Goal: Contribute content: Add original content to the website for others to see

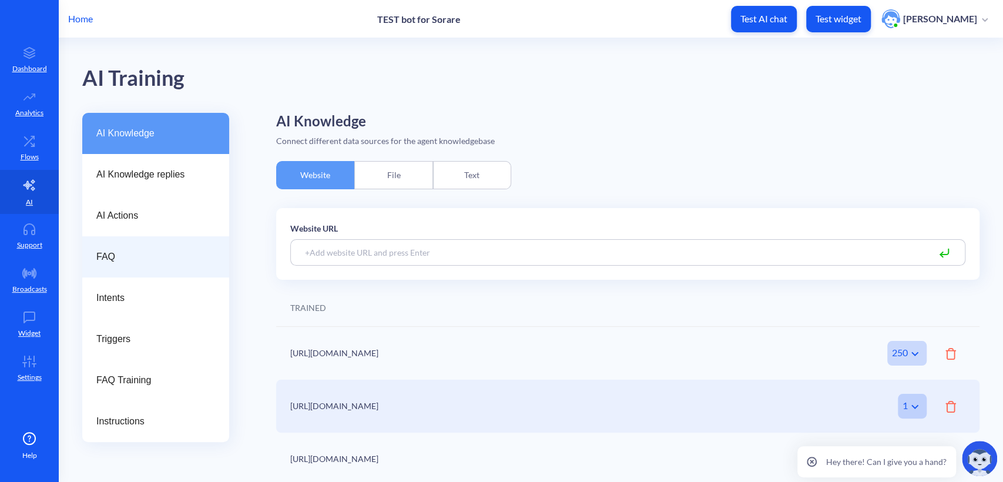
click at [127, 260] on span "FAQ" at bounding box center [150, 257] width 109 height 14
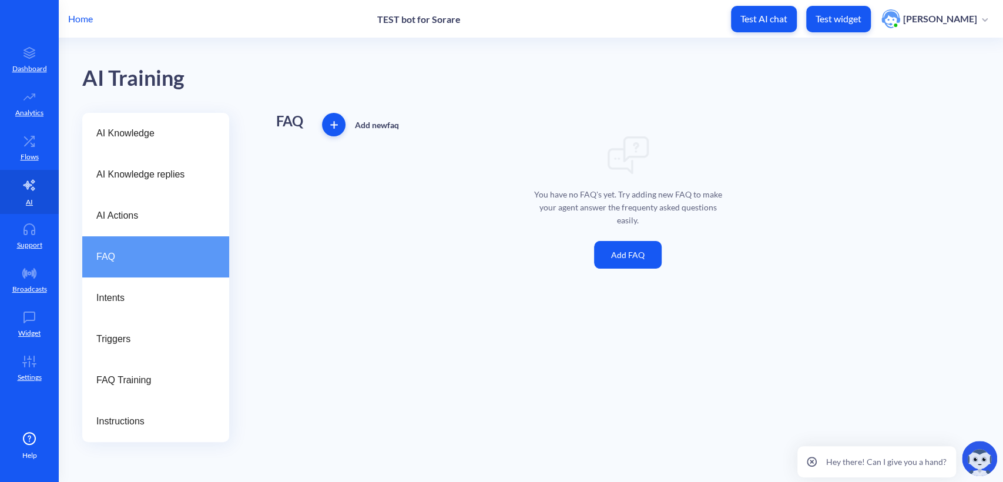
click at [643, 250] on button "Add FAQ" at bounding box center [628, 255] width 68 height 28
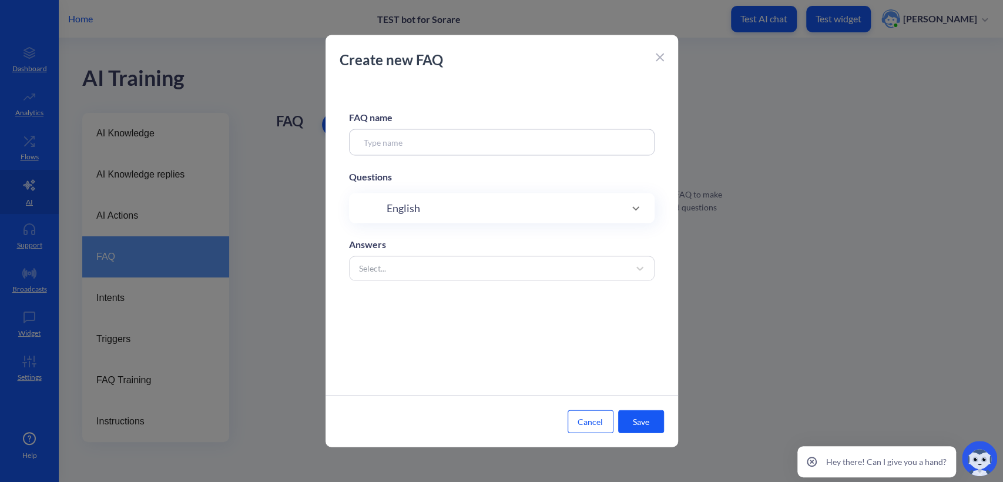
click at [492, 147] on input at bounding box center [501, 142] width 305 height 26
type input "What's your working hours?"
click at [522, 190] on div "FAQ name What's your working hours? Questions English Answers Select..." at bounding box center [501, 238] width 352 height 313
click at [522, 203] on div "English" at bounding box center [501, 208] width 258 height 16
click at [469, 248] on input at bounding box center [489, 246] width 221 height 14
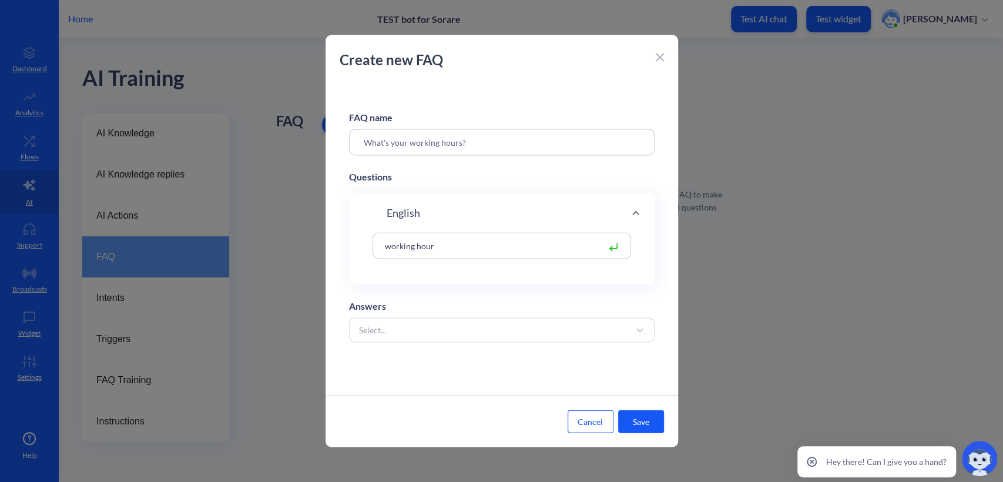
type input "working hours"
type input "time of work"
type input "when you open"
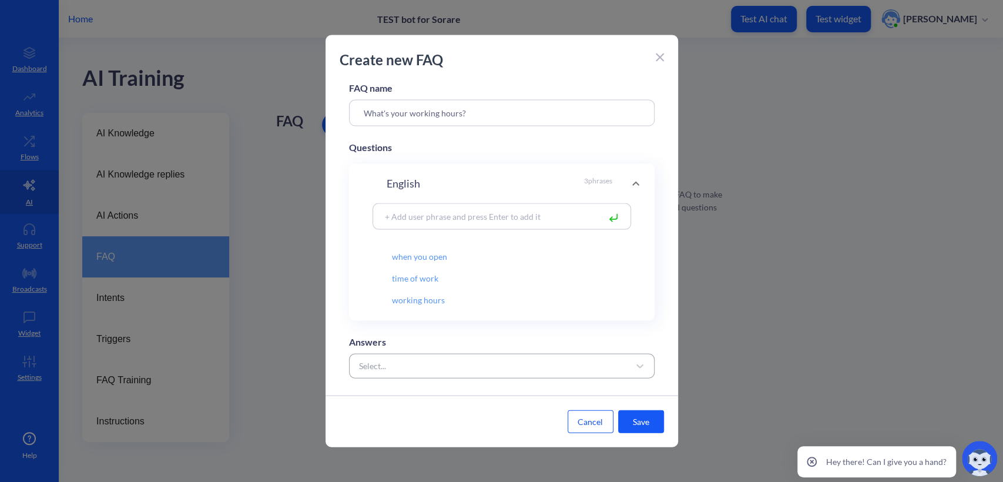
scroll to position [45, 0]
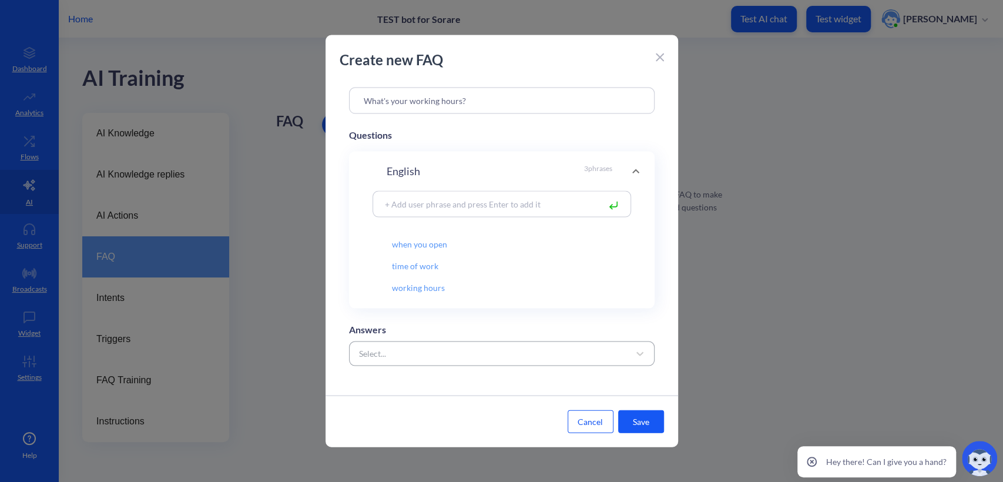
click at [475, 345] on div "Select..." at bounding box center [491, 353] width 276 height 21
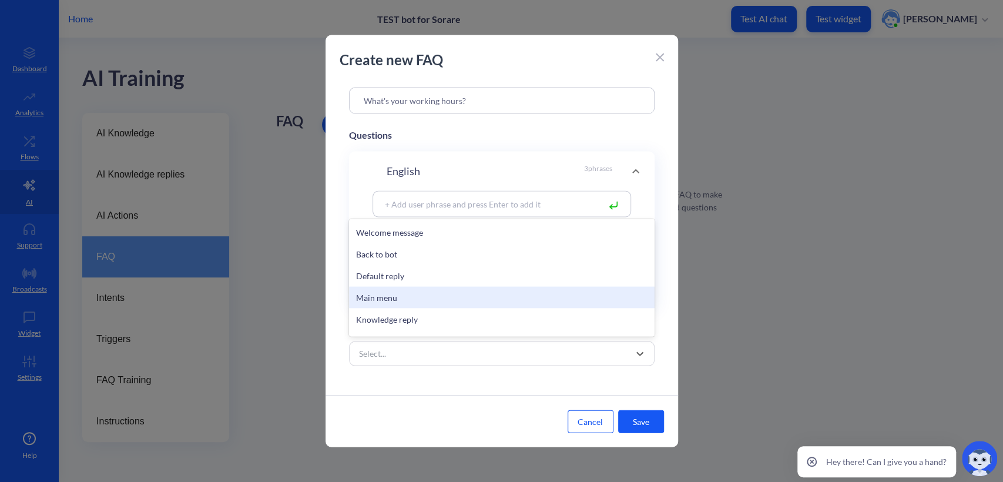
click at [399, 294] on div "Main menu" at bounding box center [501, 298] width 305 height 22
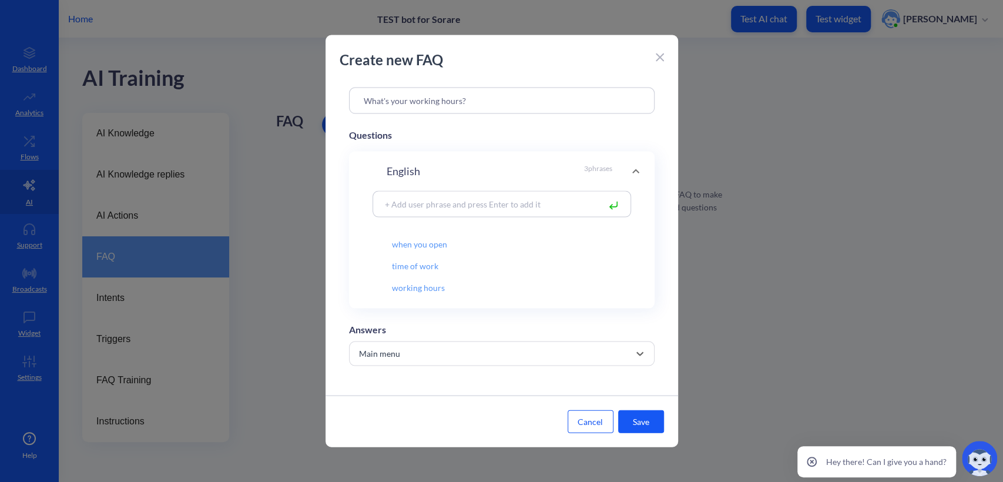
click at [646, 421] on button "Save" at bounding box center [641, 421] width 46 height 23
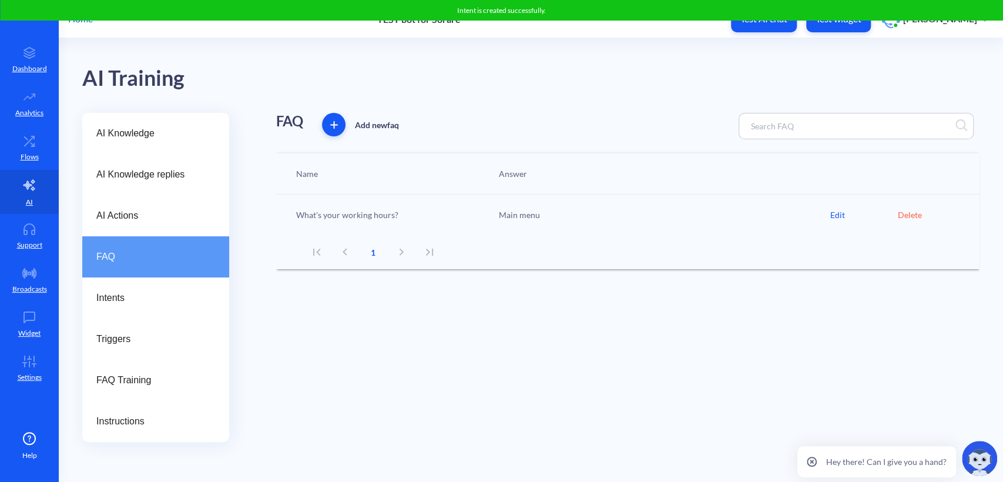
click at [839, 213] on div "Edit" at bounding box center [864, 215] width 68 height 12
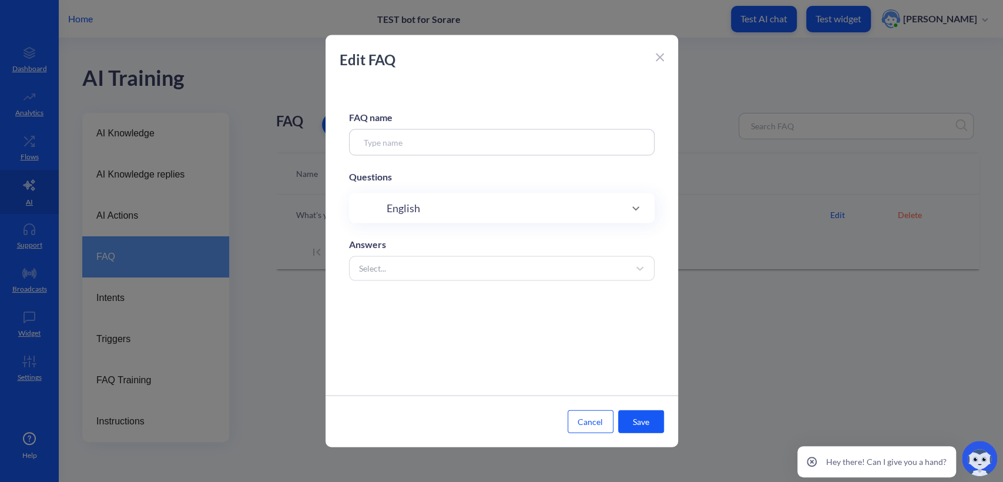
type input "What's your working hours?"
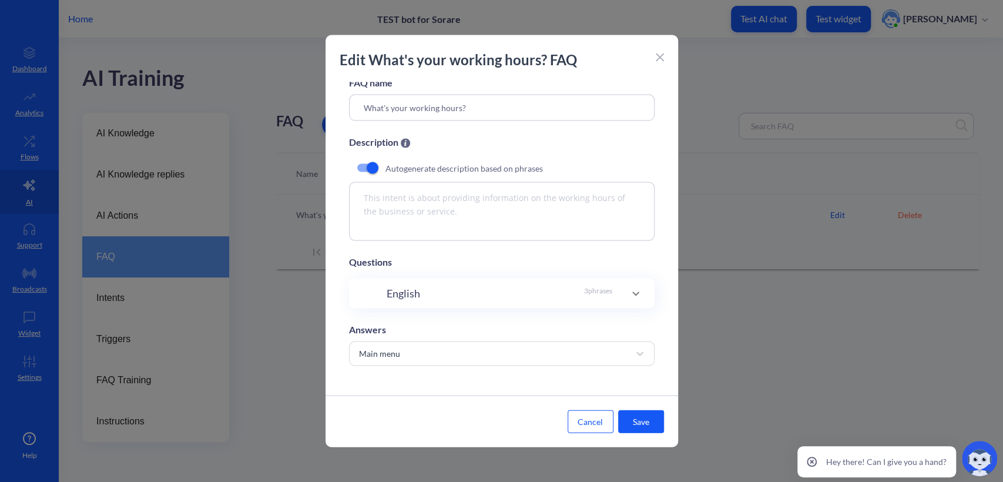
scroll to position [0, 0]
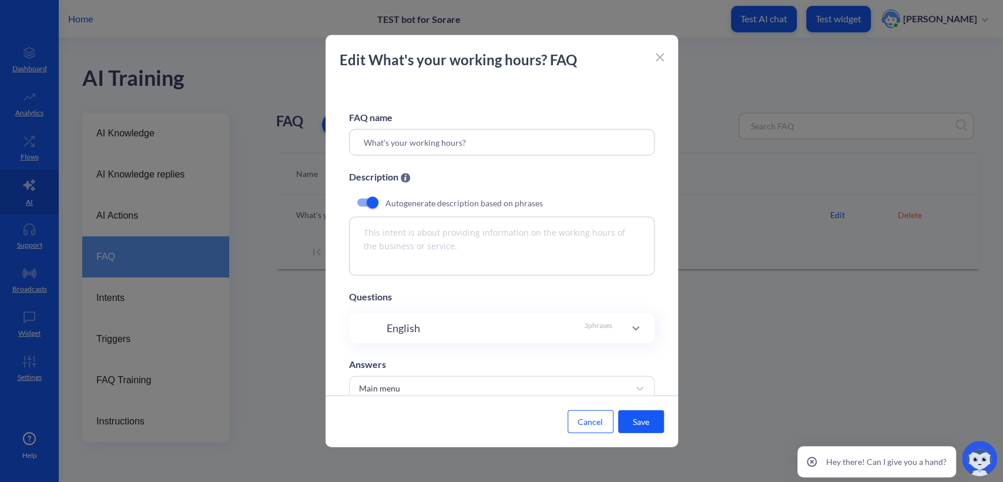
click at [654, 58] on div "Edit What's your working hours? FAQ" at bounding box center [501, 65] width 352 height 33
click at [657, 57] on icon at bounding box center [660, 57] width 8 height 8
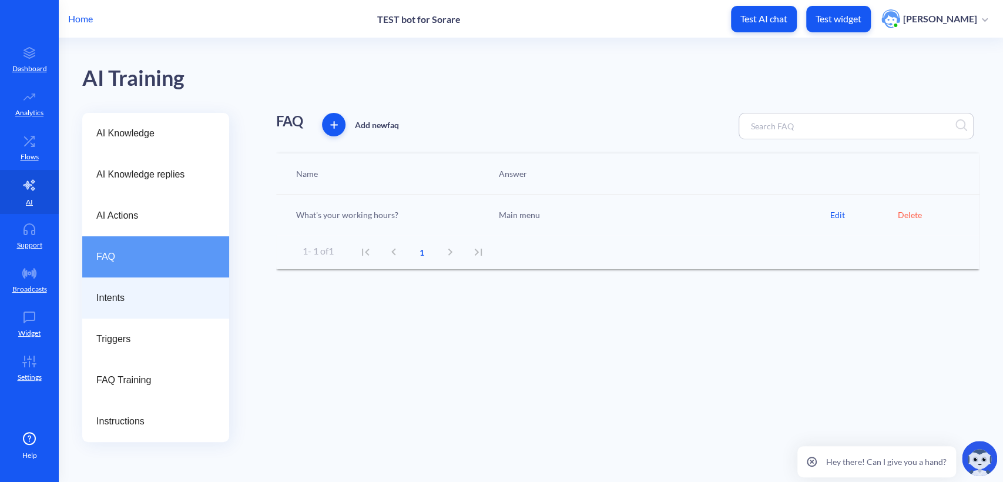
click at [122, 297] on span "Intents" at bounding box center [150, 298] width 109 height 14
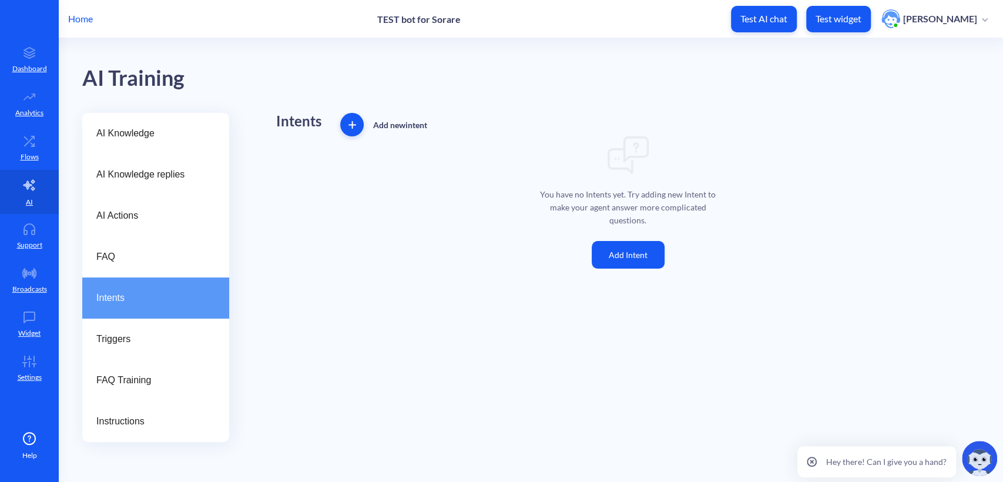
click at [644, 244] on button "Add Intent" at bounding box center [628, 255] width 73 height 28
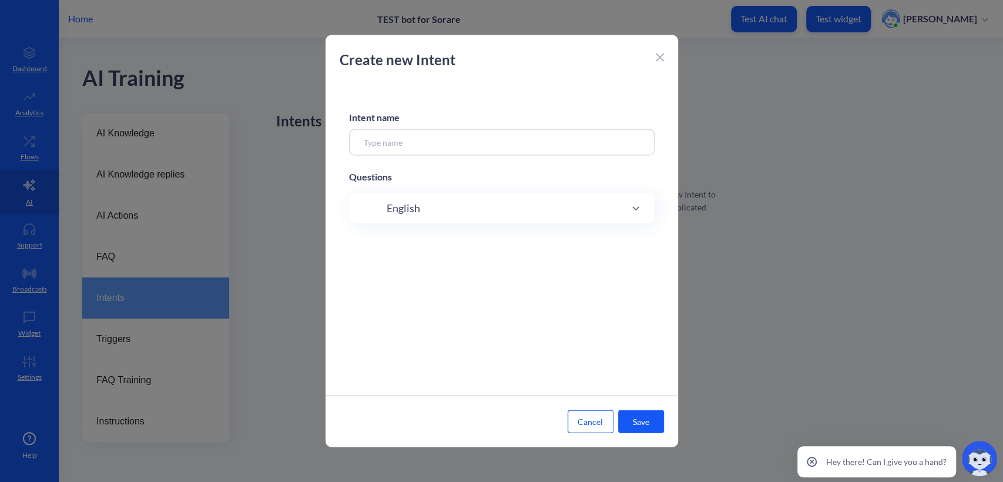
click at [504, 136] on input at bounding box center [501, 142] width 305 height 26
click at [509, 211] on div "English" at bounding box center [501, 208] width 258 height 16
click at [499, 238] on div at bounding box center [501, 246] width 258 height 26
click at [503, 254] on div at bounding box center [501, 246] width 258 height 26
click at [630, 244] on div at bounding box center [501, 259] width 305 height 52
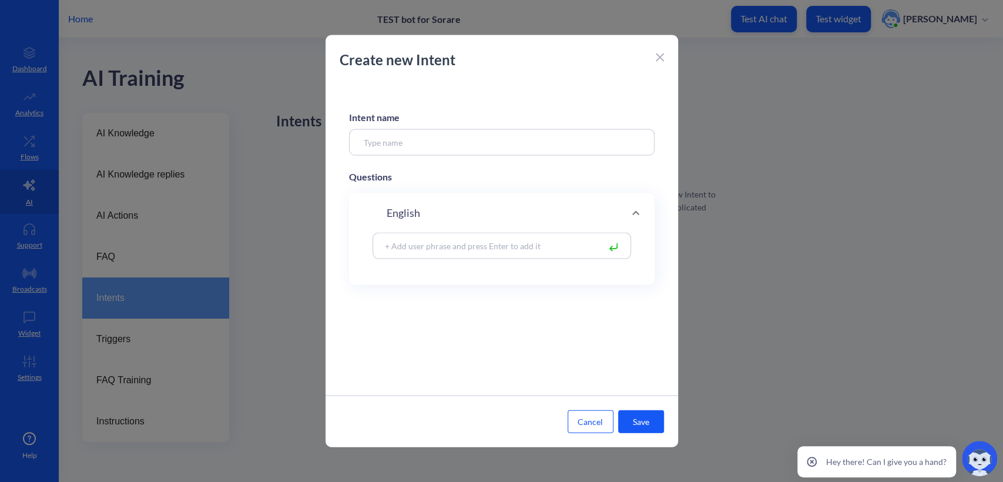
click at [489, 250] on input at bounding box center [489, 246] width 221 height 14
type input "dd"
click at [439, 133] on input at bounding box center [501, 142] width 305 height 26
click at [634, 418] on button "Save" at bounding box center [641, 421] width 46 height 23
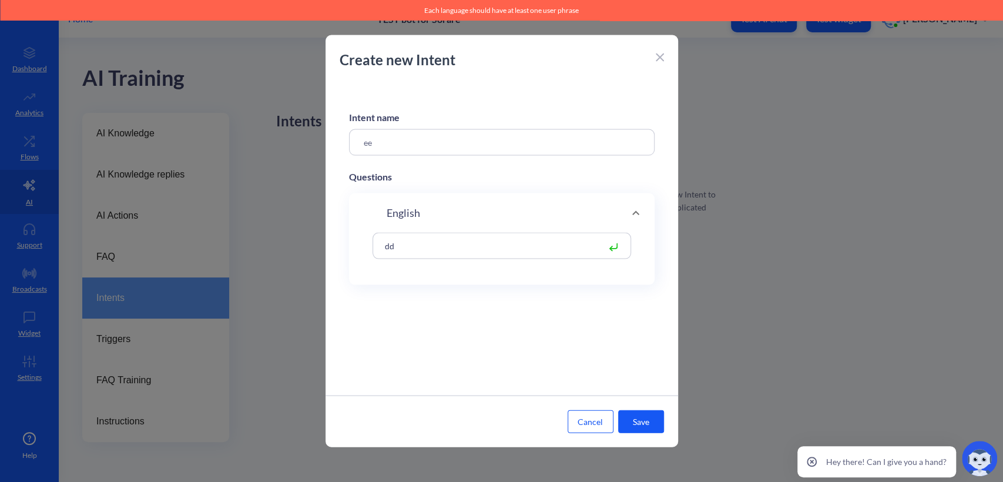
click at [503, 143] on input "ee" at bounding box center [501, 142] width 305 height 26
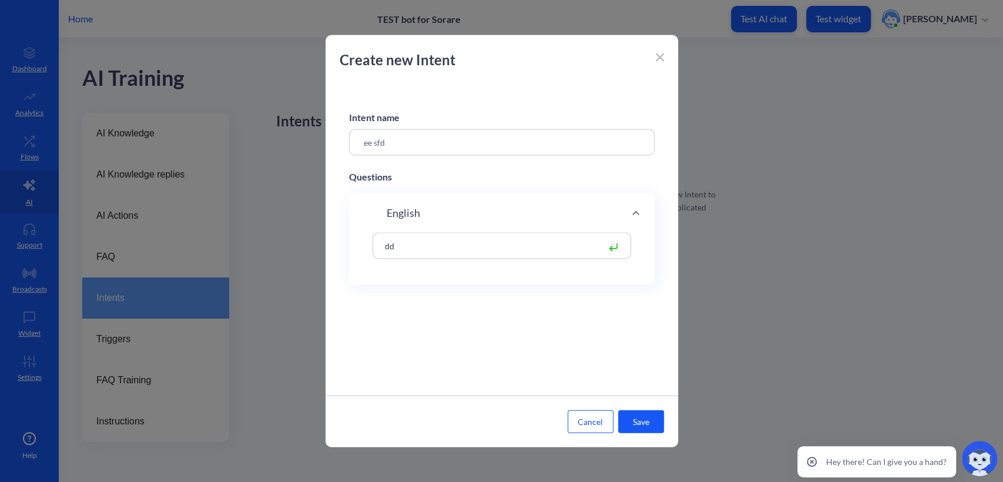
type input "ee sfd"
click at [492, 240] on input "dd" at bounding box center [489, 246] width 221 height 14
type input "rdrdf"
click at [637, 424] on button "Save" at bounding box center [641, 421] width 46 height 23
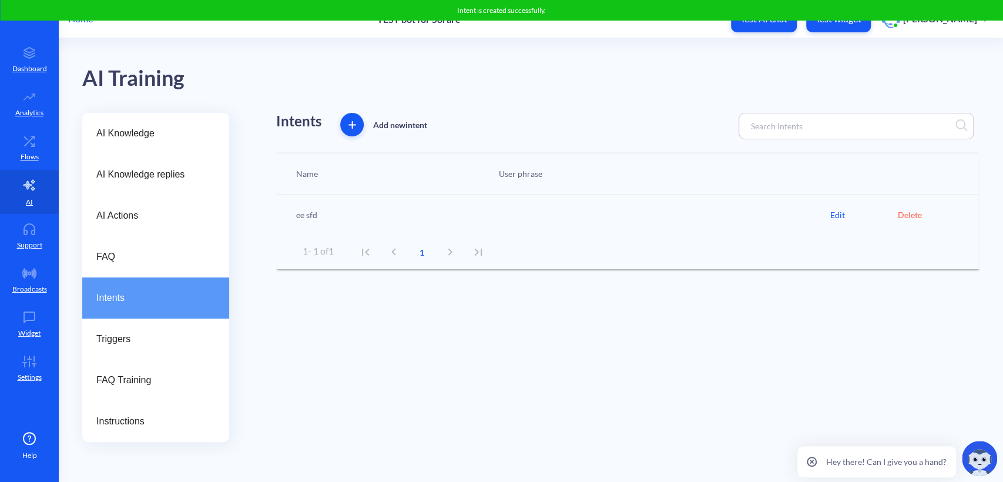
click at [847, 209] on div "Edit" at bounding box center [864, 215] width 68 height 12
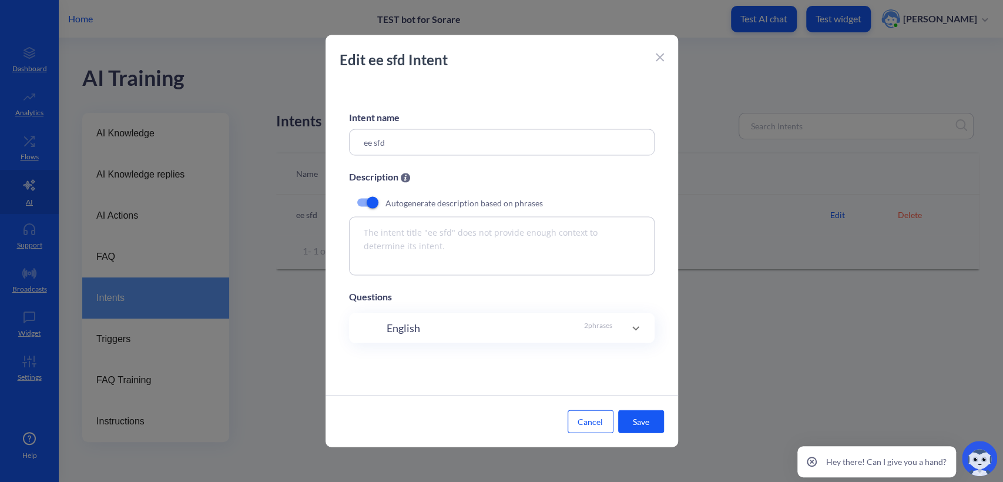
click at [482, 335] on div "English 2 phrases" at bounding box center [501, 328] width 305 height 30
click at [659, 59] on icon at bounding box center [660, 57] width 8 height 8
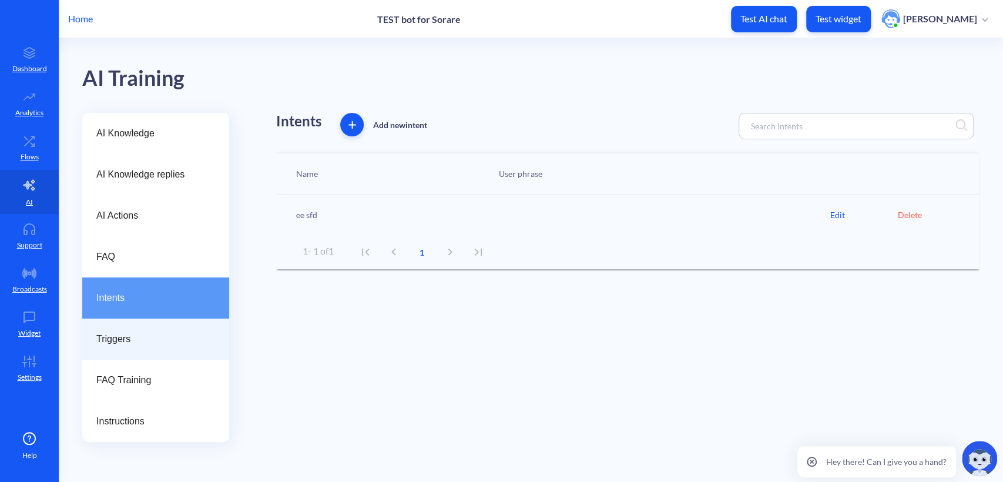
click at [164, 335] on span "Triggers" at bounding box center [150, 339] width 109 height 14
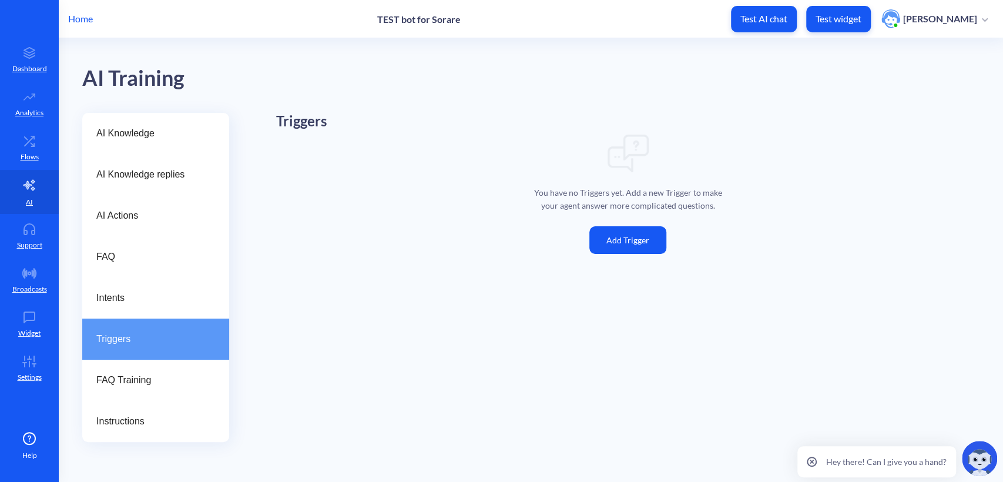
click at [619, 241] on button "Add Trigger" at bounding box center [627, 240] width 77 height 28
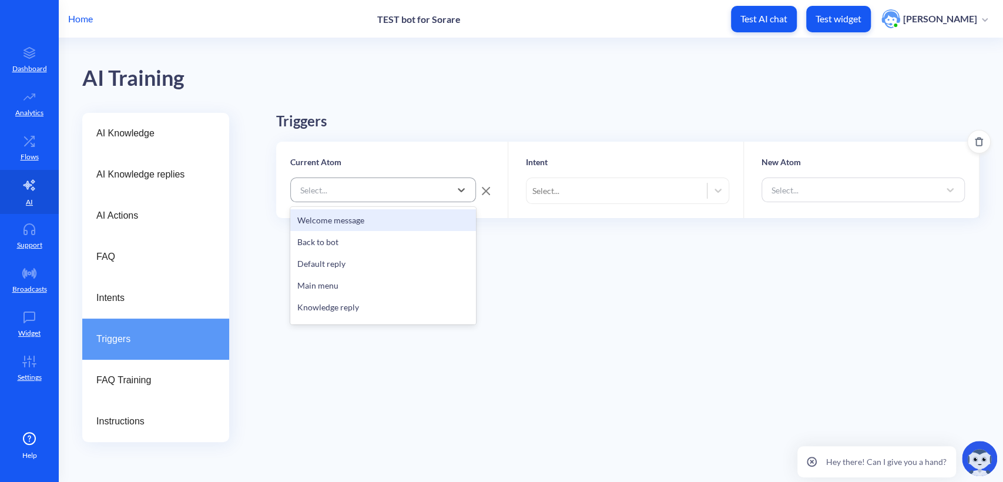
click at [365, 189] on div "Select..." at bounding box center [372, 189] width 156 height 21
click at [632, 287] on div "Triggers Current Atom option Welcome message focused, 1 of 16. 16 results avail…" at bounding box center [627, 244] width 703 height 263
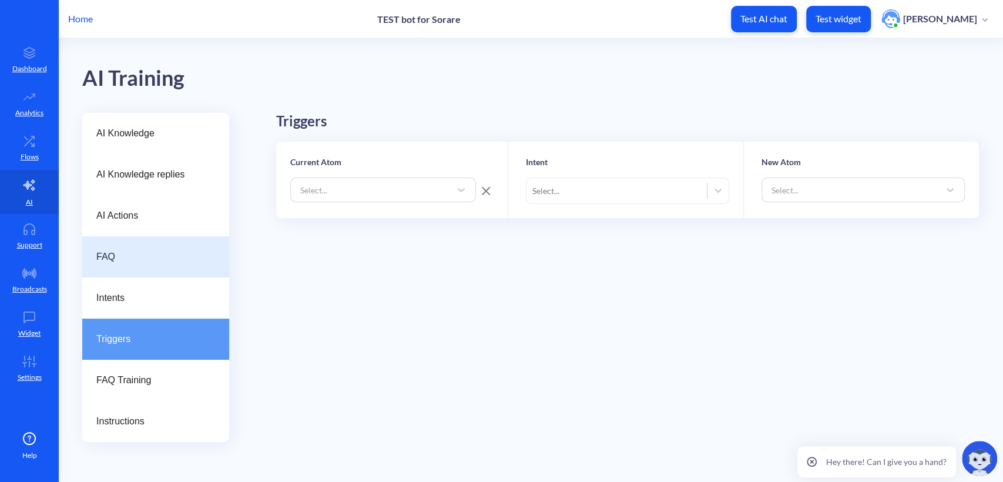
click at [122, 250] on span "FAQ" at bounding box center [150, 257] width 109 height 14
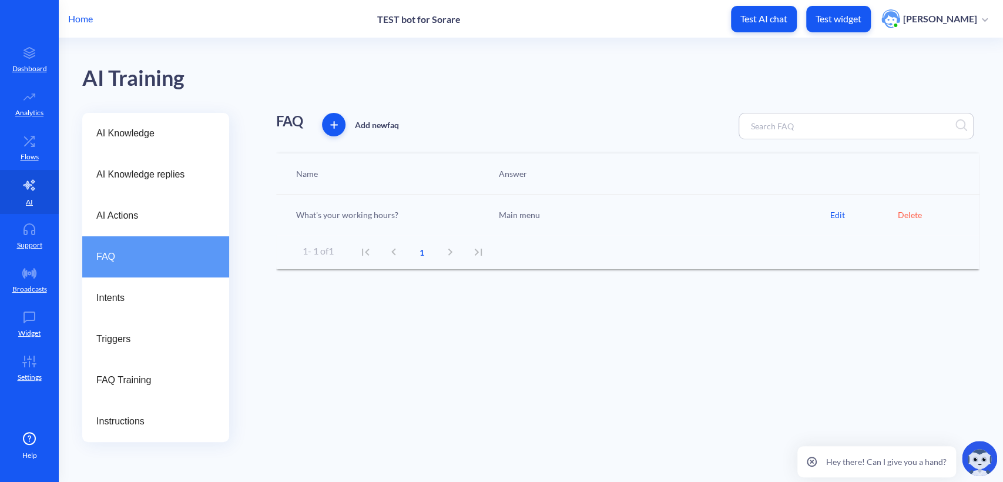
click at [493, 210] on div "Main menu" at bounding box center [662, 215] width 338 height 12
click at [845, 213] on div "Edit" at bounding box center [864, 215] width 68 height 12
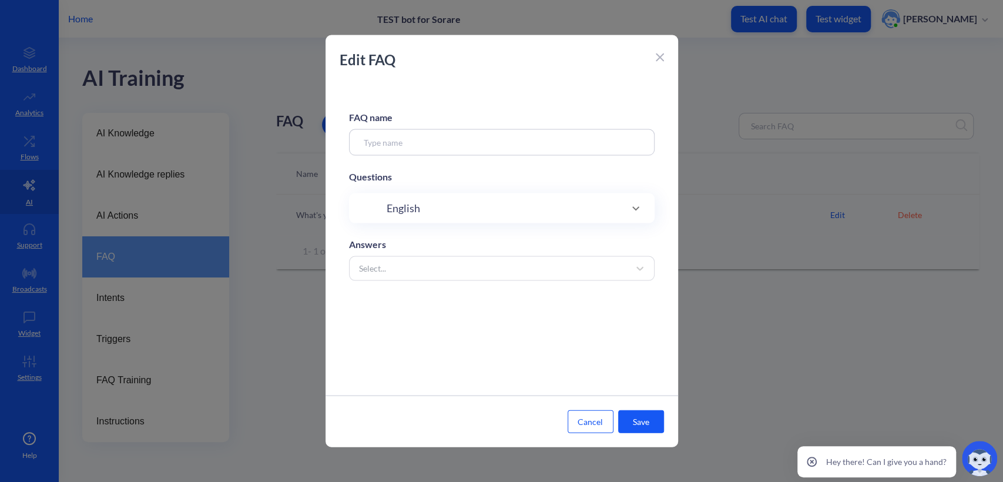
type input "What's your working hours?"
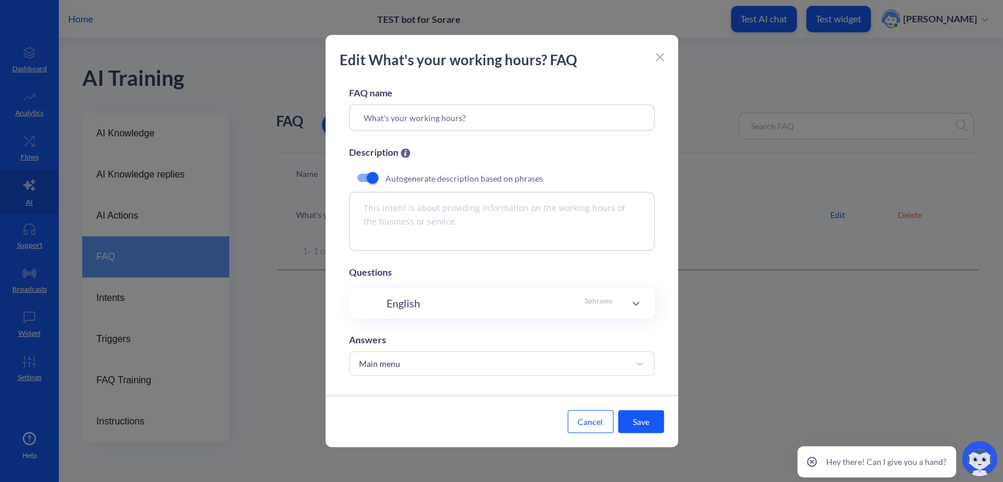
scroll to position [38, 0]
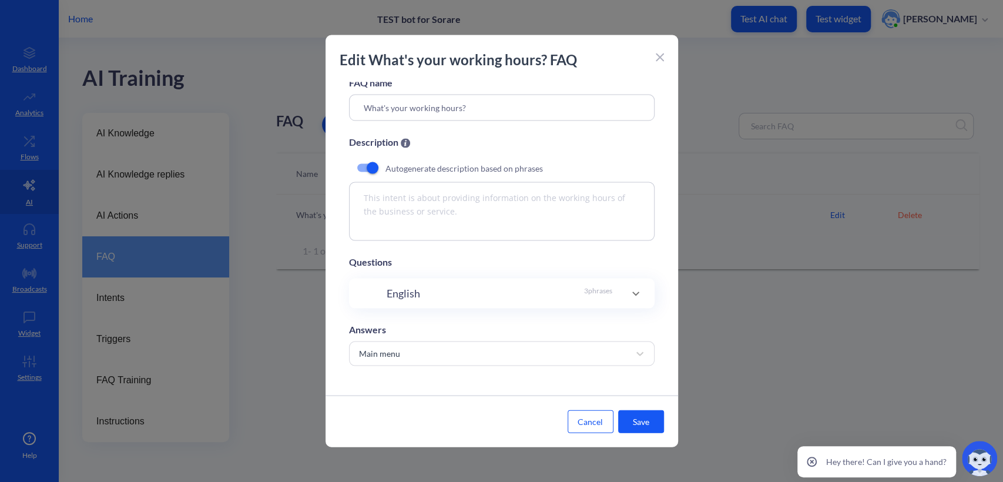
click at [611, 418] on button "Cancel" at bounding box center [591, 421] width 46 height 23
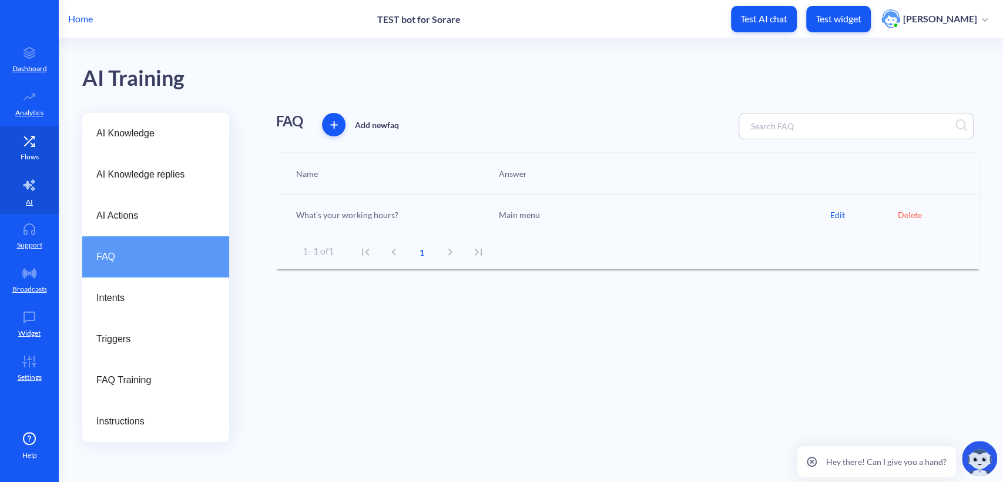
click at [33, 144] on icon at bounding box center [32, 144] width 3 height 3
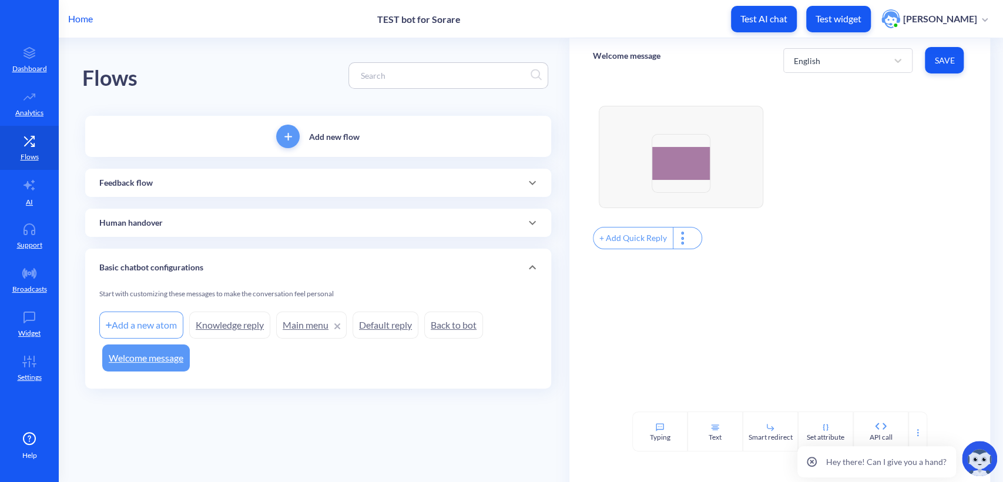
click at [237, 191] on div "Feedback flow" at bounding box center [318, 183] width 466 height 28
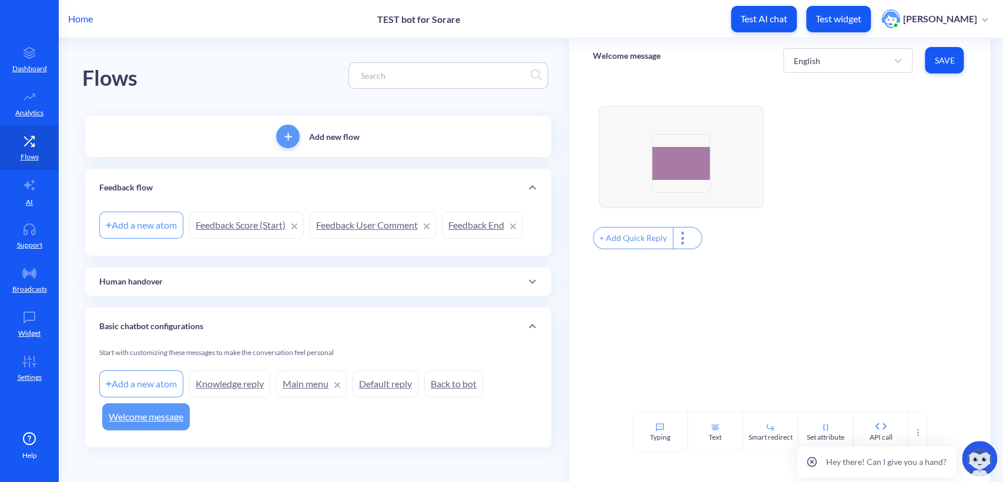
click at [237, 191] on div "Feedback flow" at bounding box center [318, 188] width 438 height 12
